Goal: Transaction & Acquisition: Purchase product/service

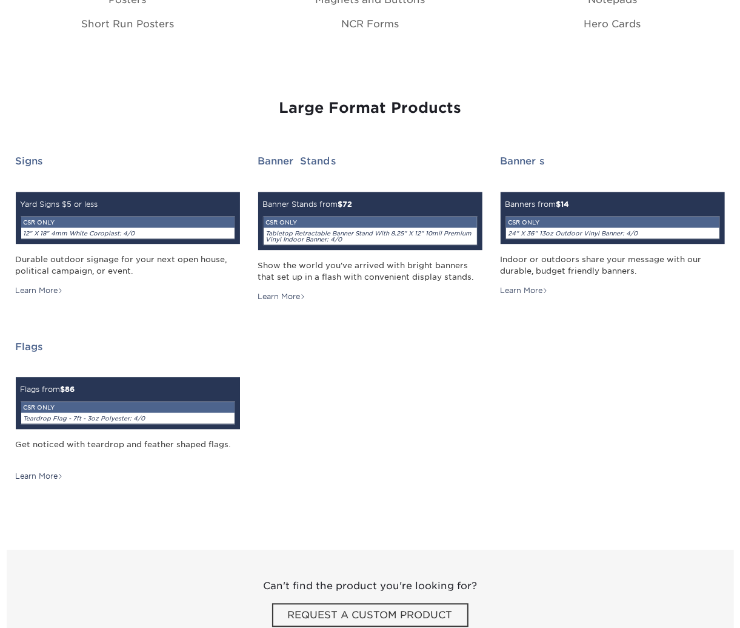
scroll to position [1615, 0]
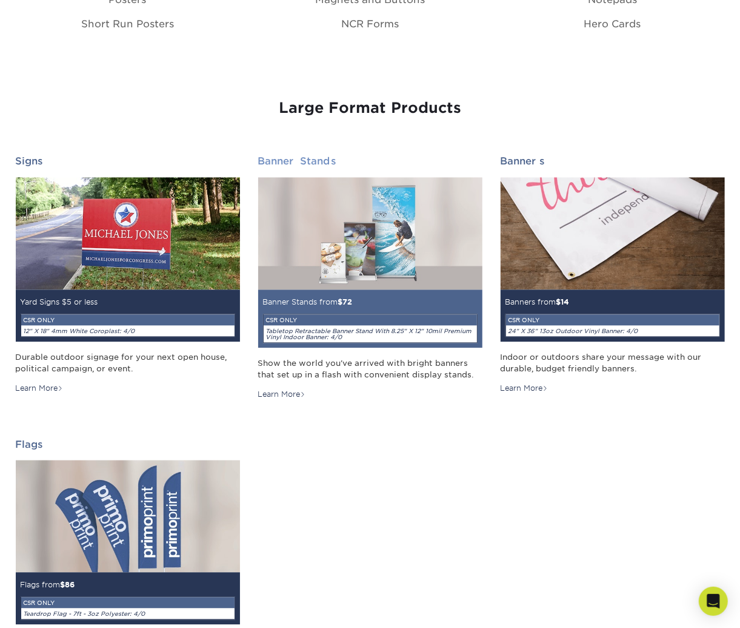
drag, startPoint x: 127, startPoint y: 238, endPoint x: 305, endPoint y: 275, distance: 181.5
click at [127, 238] on img at bounding box center [128, 233] width 224 height 112
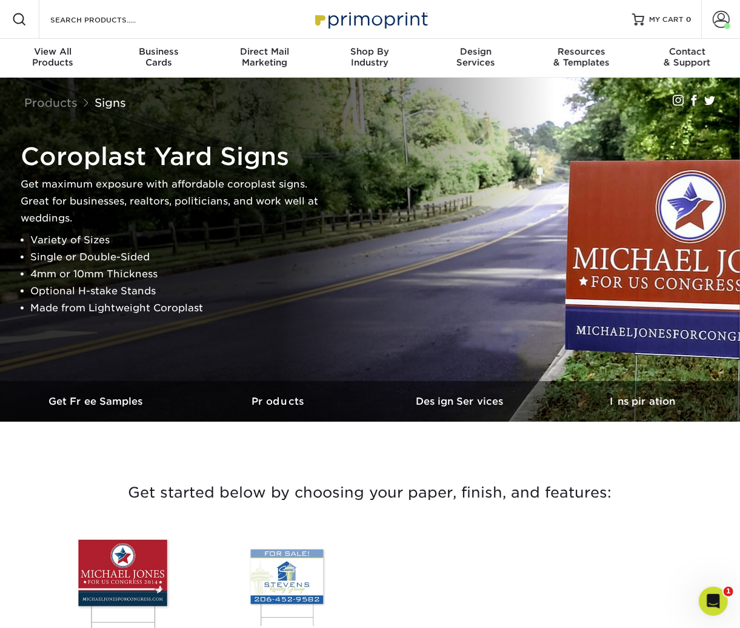
click at [123, 558] on img at bounding box center [121, 581] width 138 height 95
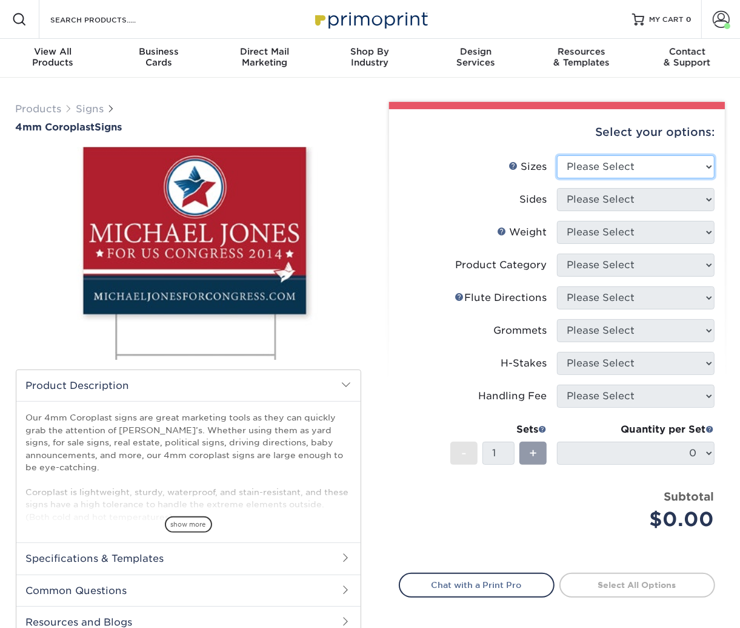
click at [627, 168] on select "Please Select 12" x 18" 18" x 24" 24" x 24" 24" x 36"" at bounding box center [636, 166] width 158 height 23
select select "24.00x24.00"
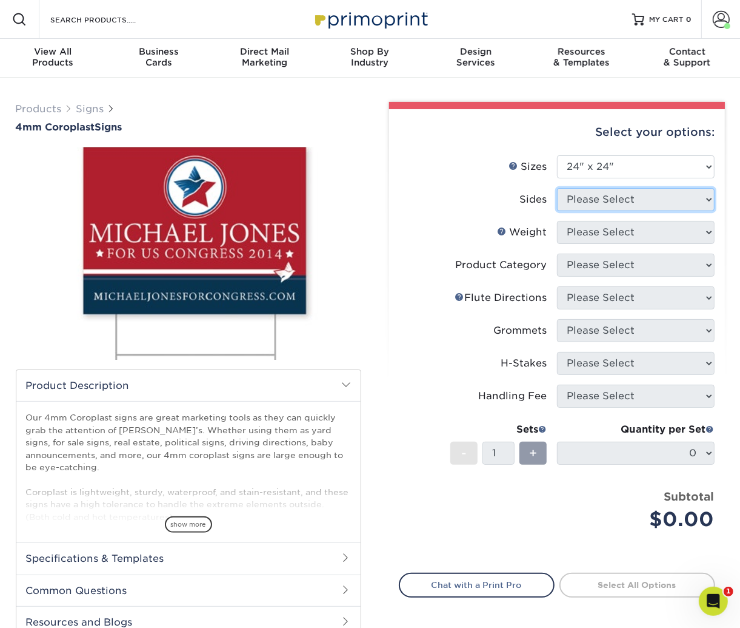
click at [608, 206] on select "Please Select" at bounding box center [636, 199] width 158 height 23
select select "13abbda7-1d64-4f25-8bb2-c179b224825d"
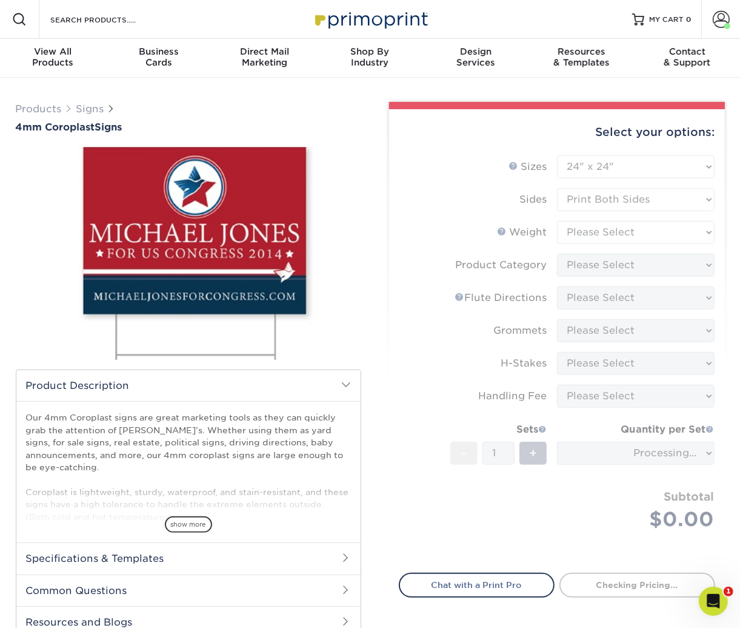
click at [595, 259] on form "Sizes Help Sizes Please Select 12" x 18" 18" x 24" 24" x 24" 24" x 36" Sides Pl…" at bounding box center [557, 356] width 317 height 403
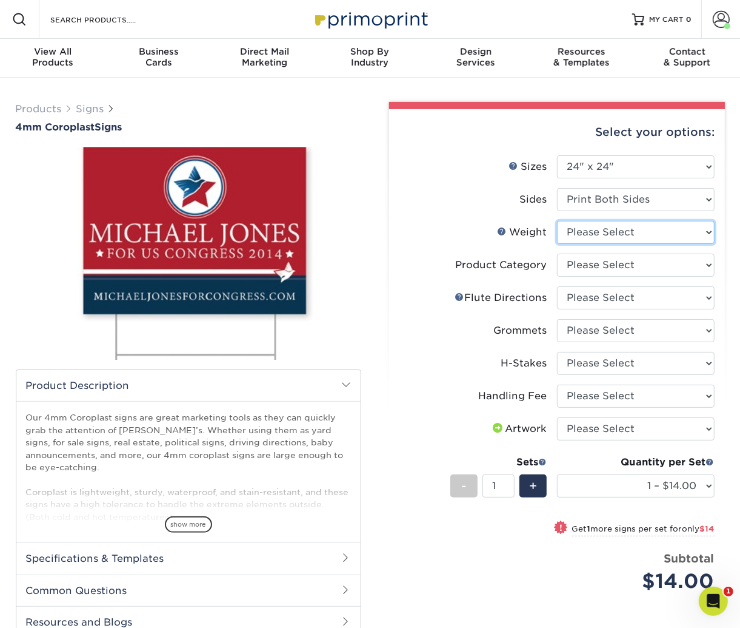
click at [615, 233] on select "Please Select 4CORO" at bounding box center [636, 232] width 158 height 23
select select "4CORO"
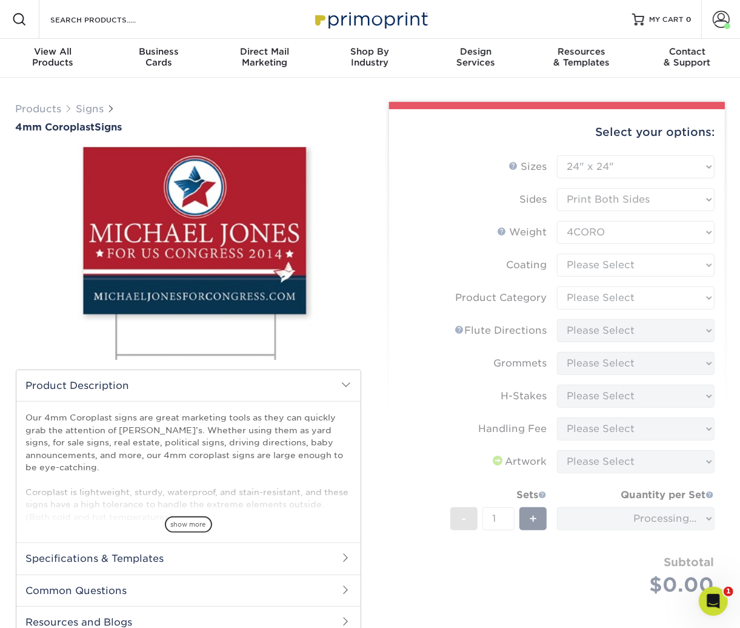
click at [603, 269] on form "Sizes Help Sizes Please Select 12" x 18" 18" x 24" 24" x 24" 24" x 36" Sides Pl…" at bounding box center [557, 389] width 317 height 469
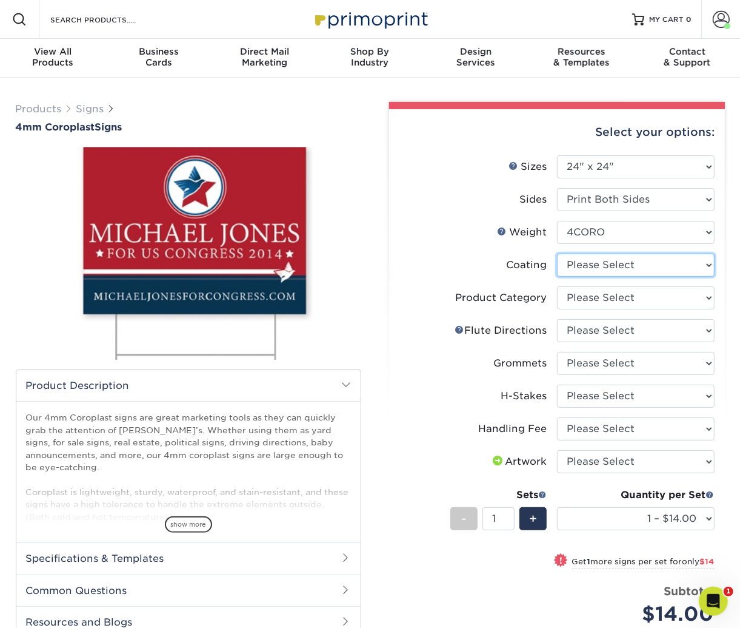
click at [602, 266] on select at bounding box center [636, 264] width 158 height 23
select select "3e7618de-abca-4bda-9f97-8b9129e913d8"
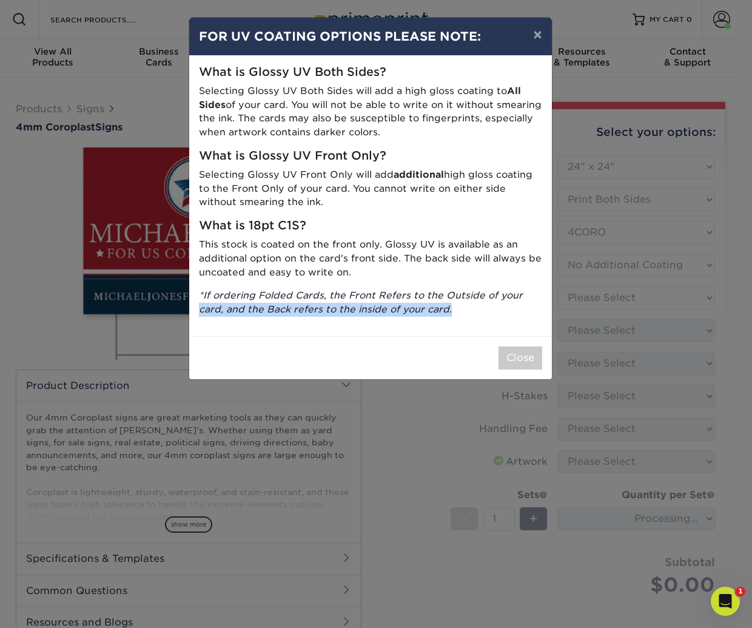
drag, startPoint x: 585, startPoint y: 295, endPoint x: 578, endPoint y: 309, distance: 15.5
click at [578, 309] on div "× FOR UV COATING OPTIONS PLEASE NOTE: What is Glossy UV Both Sides? Selecting G…" at bounding box center [376, 314] width 752 height 628
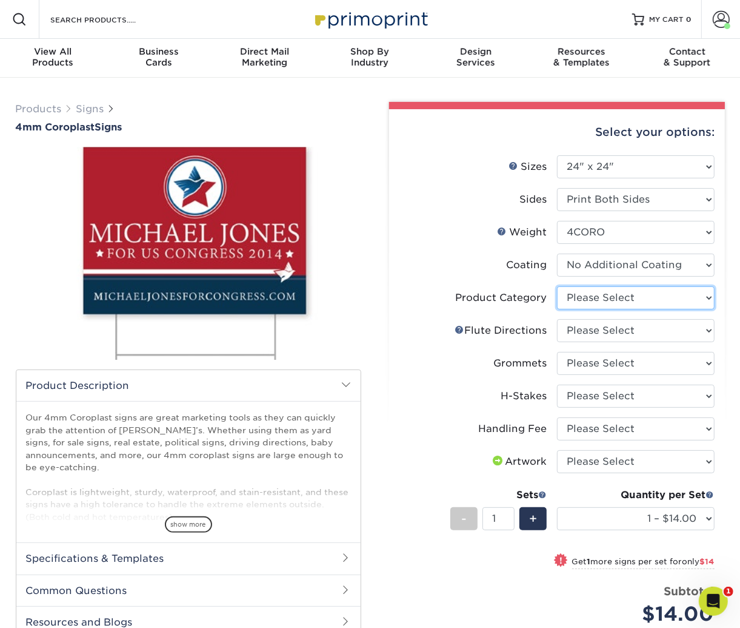
click at [634, 301] on select "Please Select Coroplast Signs" at bounding box center [636, 297] width 158 height 23
select select "b3582ed5-6912-492c-8440-2cc51afdb8e1"
click at [600, 325] on select "Please Select Flute Direction (Horizontal) Flute Direction (Vertical)" at bounding box center [636, 330] width 158 height 23
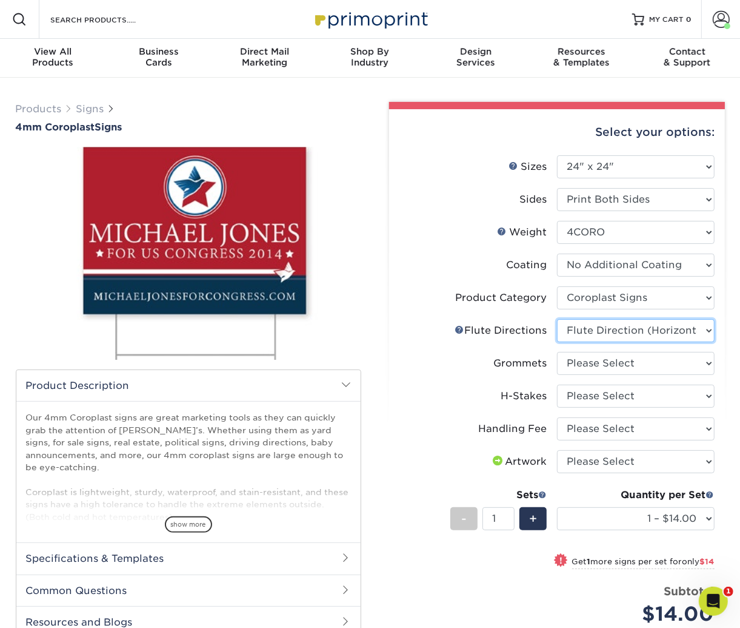
click at [589, 332] on select "Please Select Flute Direction (Horizontal) Flute Direction (Vertical)" at bounding box center [636, 330] width 158 height 23
select select "b9474d6d-25b7-40b8-b284-85b7690982f8"
click at [582, 364] on select "Please Select No Grommets Yes, Grommet All 4 Corners Yes, Grommets Top Corners …" at bounding box center [636, 363] width 158 height 23
select select "90d329df-db80-4206-b821-ff9d3f363977"
click at [579, 390] on select "Please Select No H-Stakes Yes" at bounding box center [636, 395] width 158 height 23
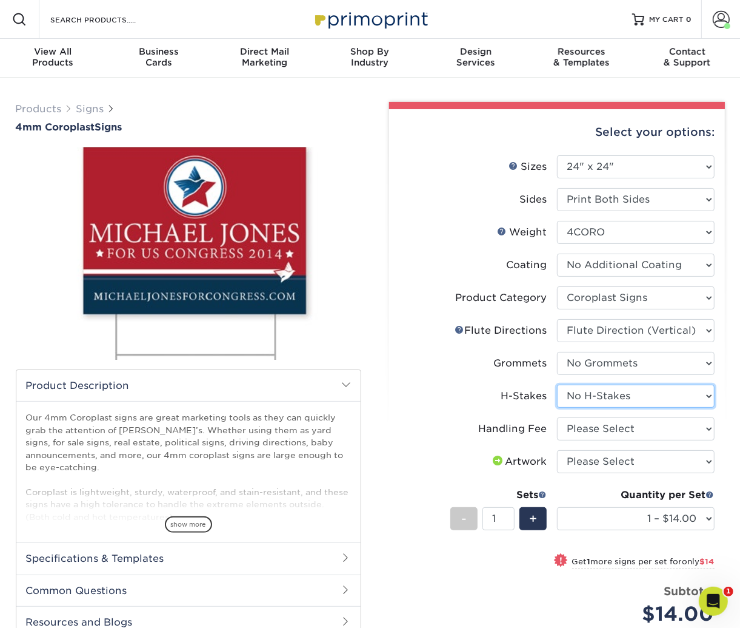
click at [569, 391] on select "Please Select No H-Stakes Yes" at bounding box center [636, 395] width 158 height 23
select select "8c85e97e-8b3a-46d2-b88d-acee5fa20222"
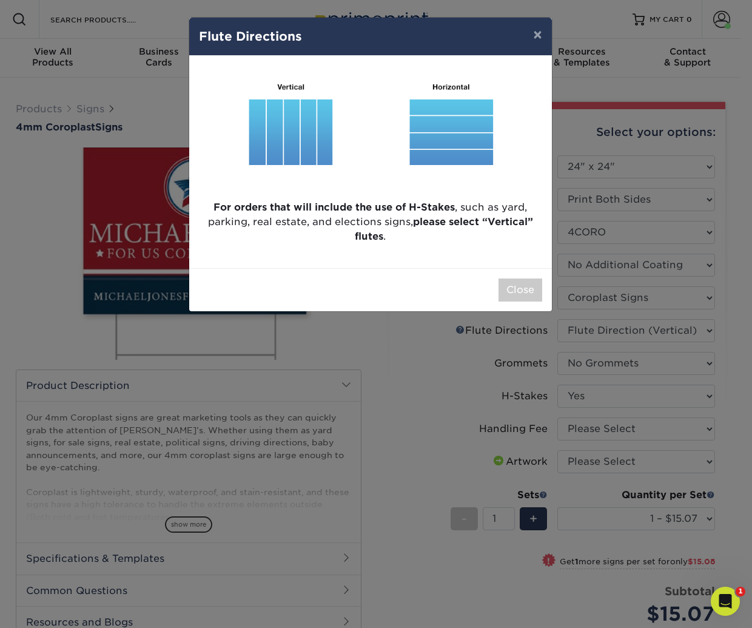
drag, startPoint x: 567, startPoint y: 423, endPoint x: 567, endPoint y: 452, distance: 29.7
click at [567, 452] on div "× Flute Directions For orders that will include the use of H-Stakes , such as y…" at bounding box center [376, 314] width 752 height 628
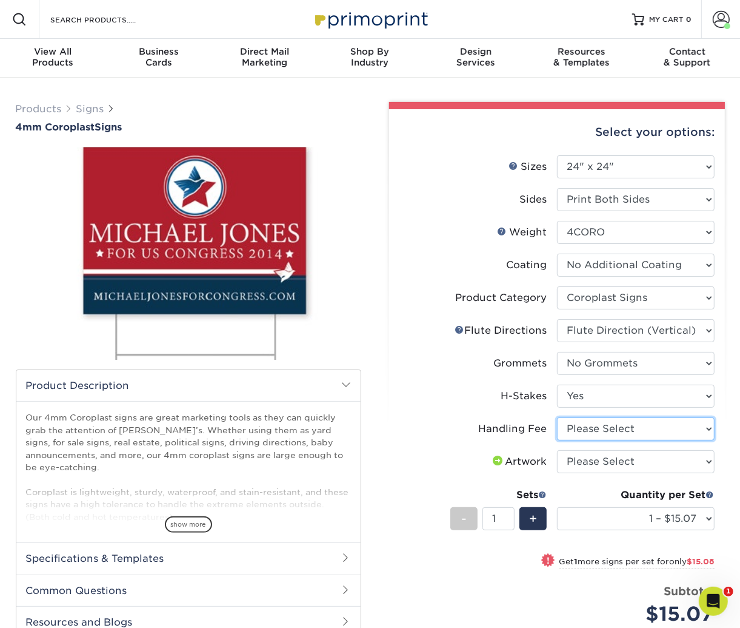
click at [578, 424] on select "Please Select Handling Fee" at bounding box center [636, 428] width 158 height 23
select select "ab74c079-444c-4260-ae6a-e09bdee8073c"
click at [574, 457] on select "Please Select I will upload files I need a design - $50" at bounding box center [636, 461] width 158 height 23
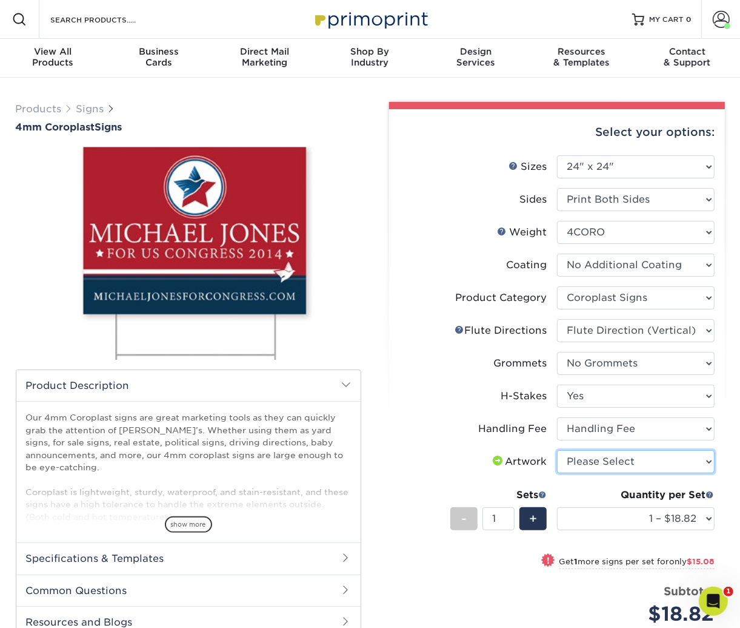
select select "upload"
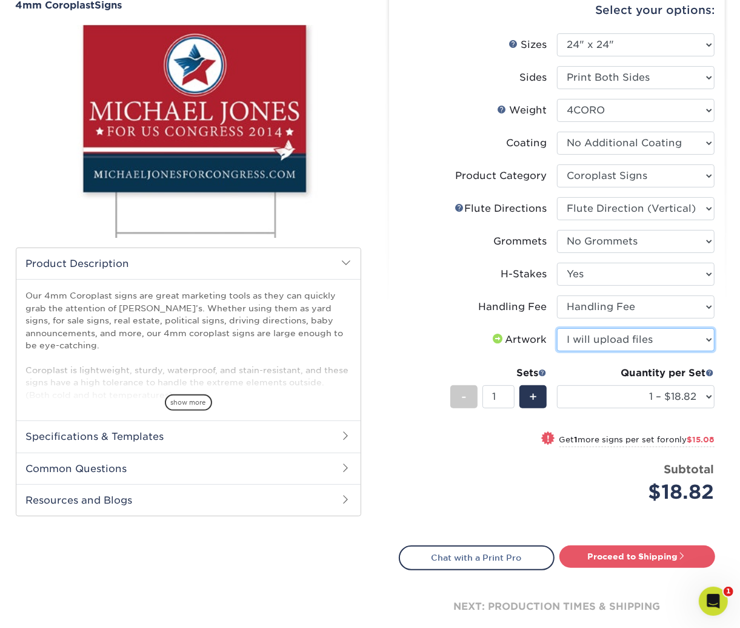
scroll to position [128, 0]
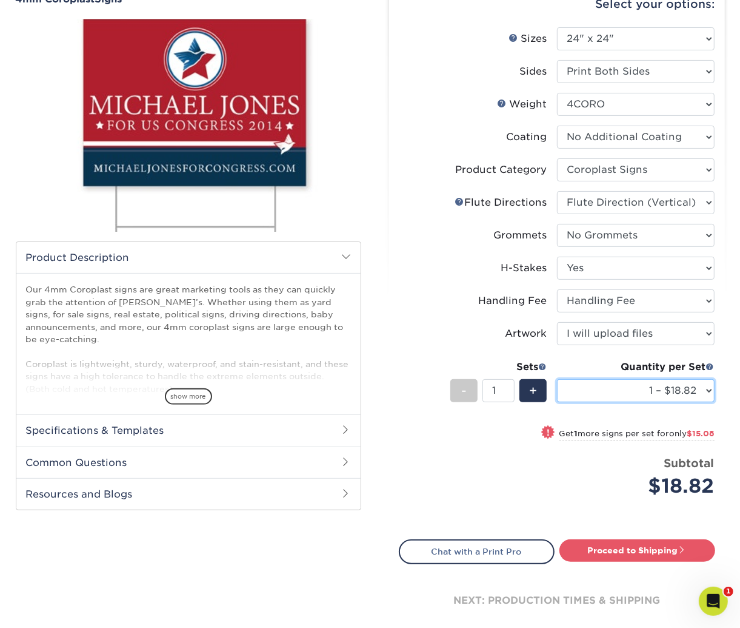
click at [586, 386] on select "1 – $18.82 2 – $33.90 3 – $48.97 4 – $60.29 5 – $75.37 6 – $90.44 7 – $105.51 8…" at bounding box center [636, 390] width 158 height 23
select select "10 – $150.74"
